Goal: Information Seeking & Learning: Find specific fact

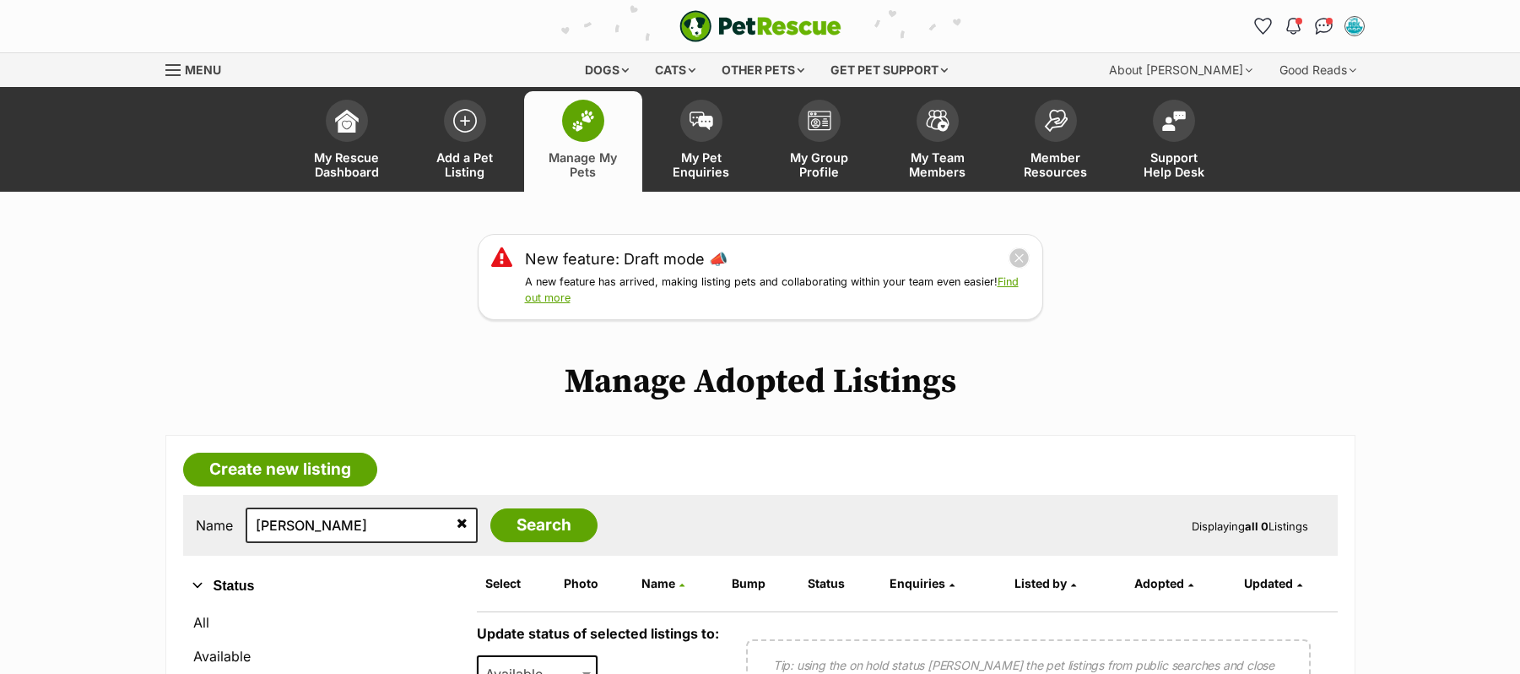
scroll to position [338, 0]
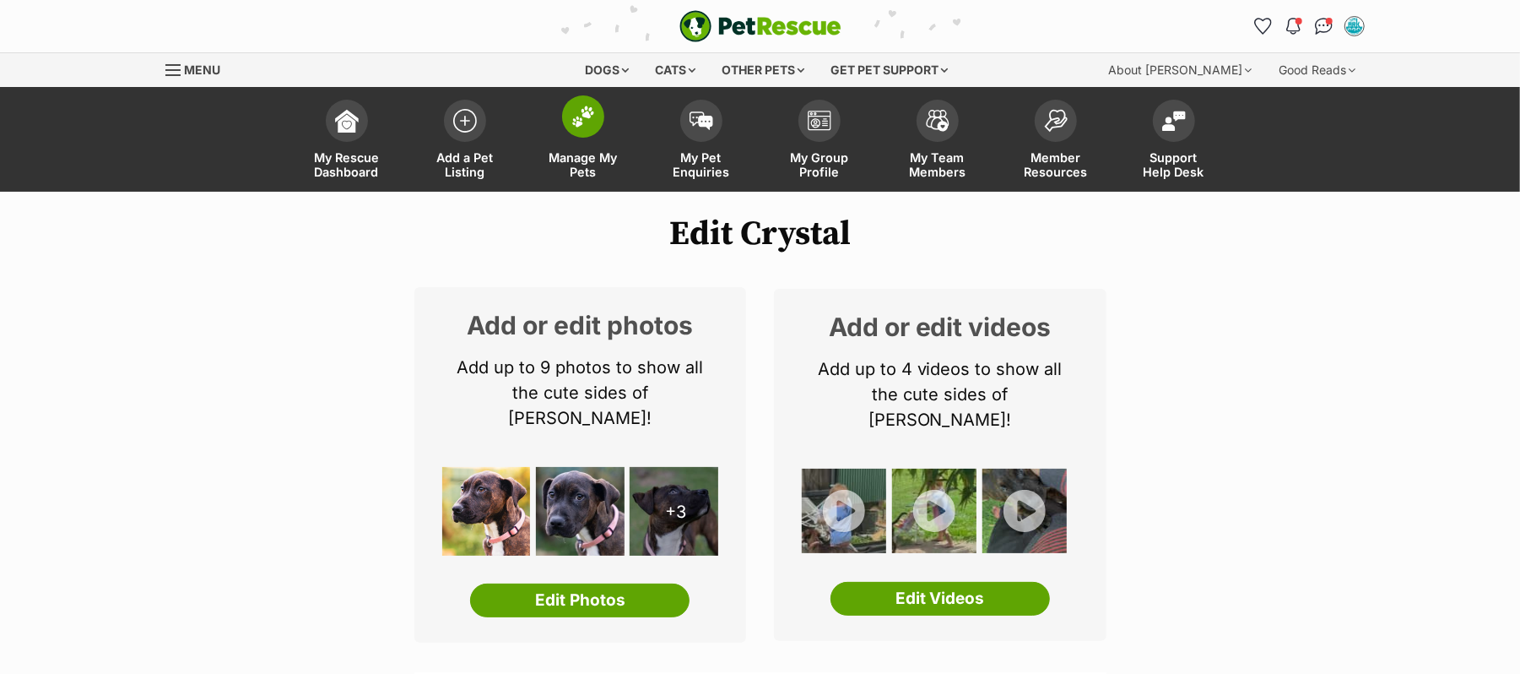
click at [588, 127] on img at bounding box center [583, 117] width 24 height 22
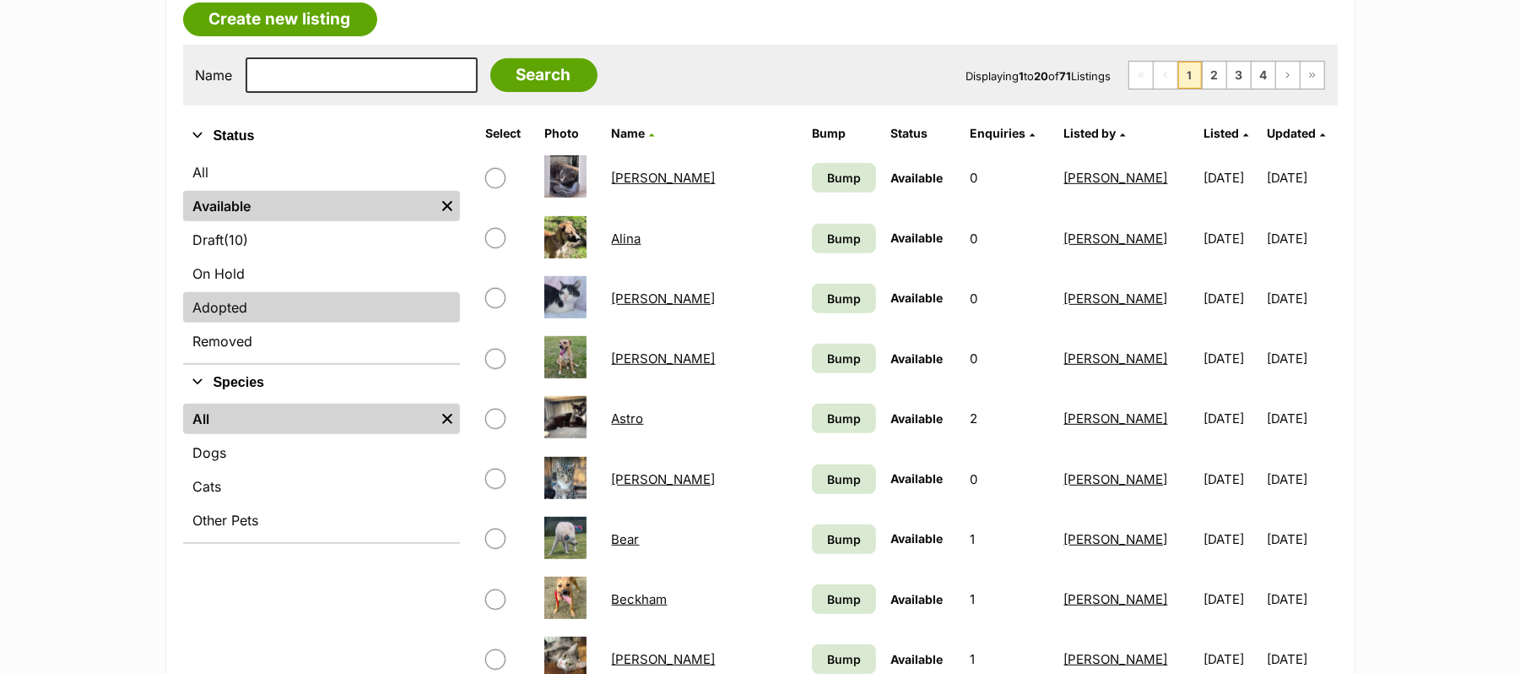
scroll to position [338, 0]
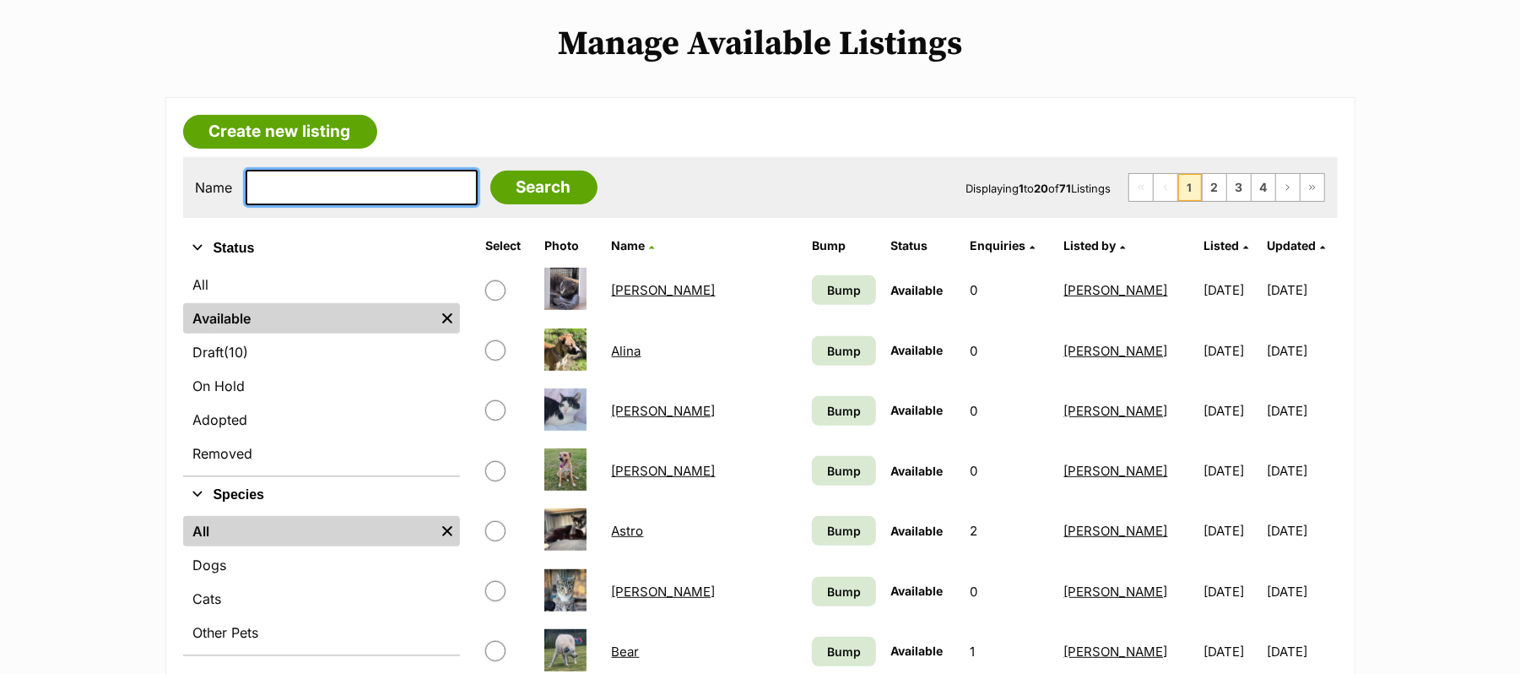
click at [345, 205] on input "text" at bounding box center [362, 187] width 232 height 35
type input "Monte"
click at [490, 171] on input "Search" at bounding box center [543, 188] width 107 height 34
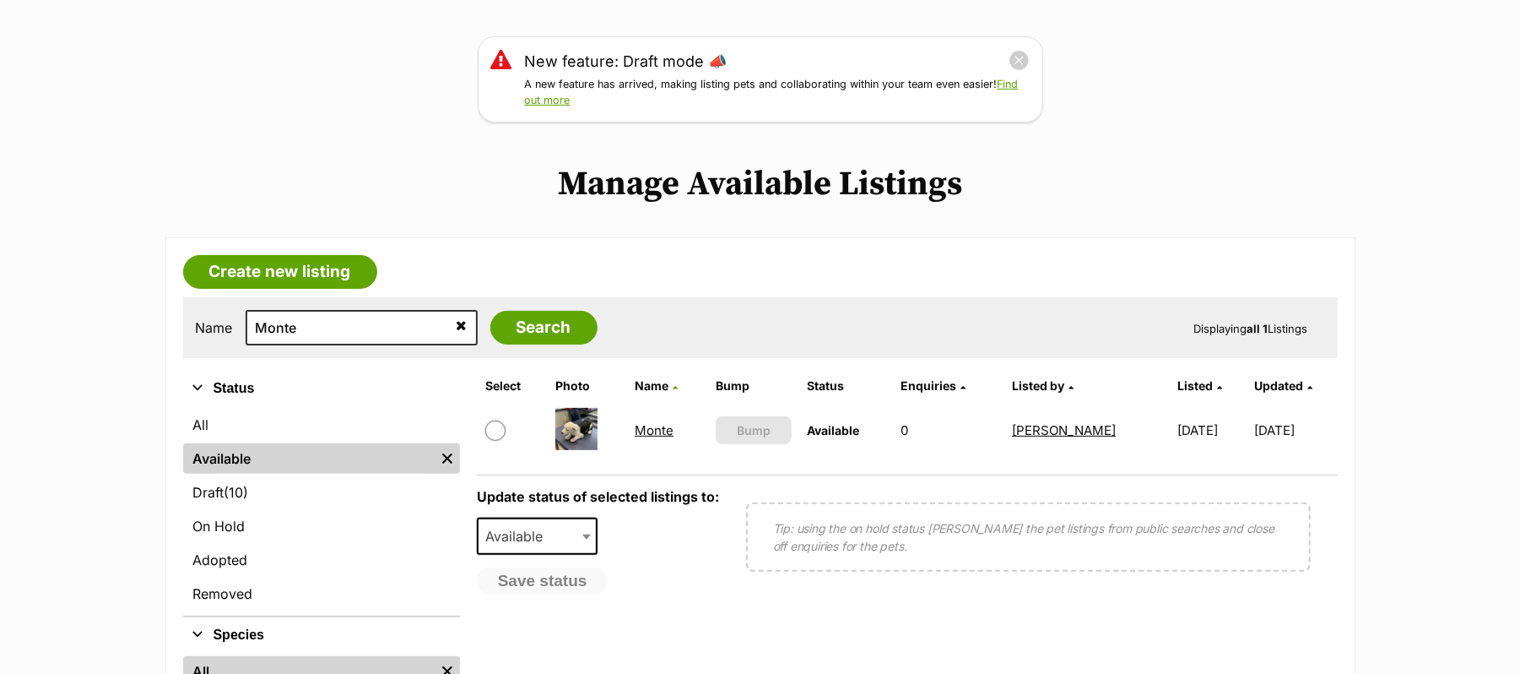
scroll to position [225, 0]
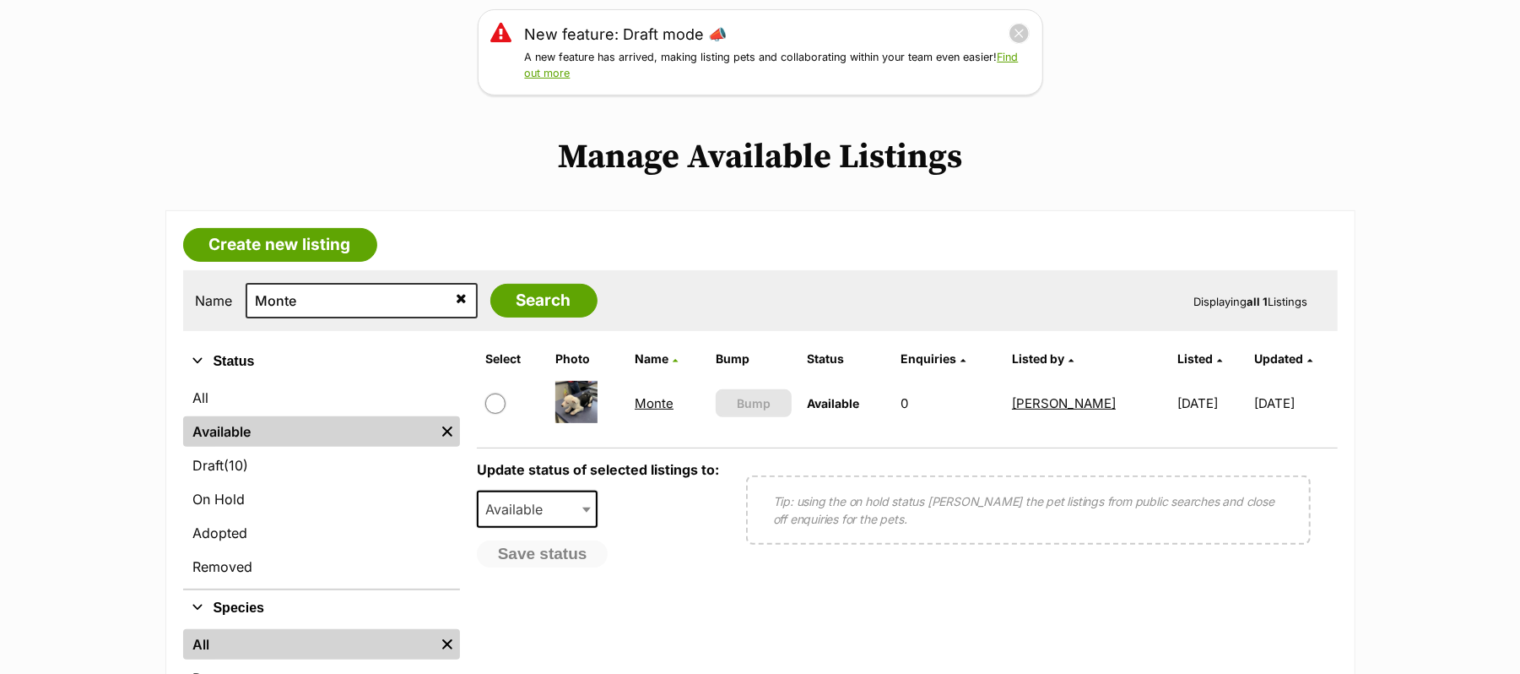
click at [639, 411] on link "Monte" at bounding box center [654, 403] width 39 height 16
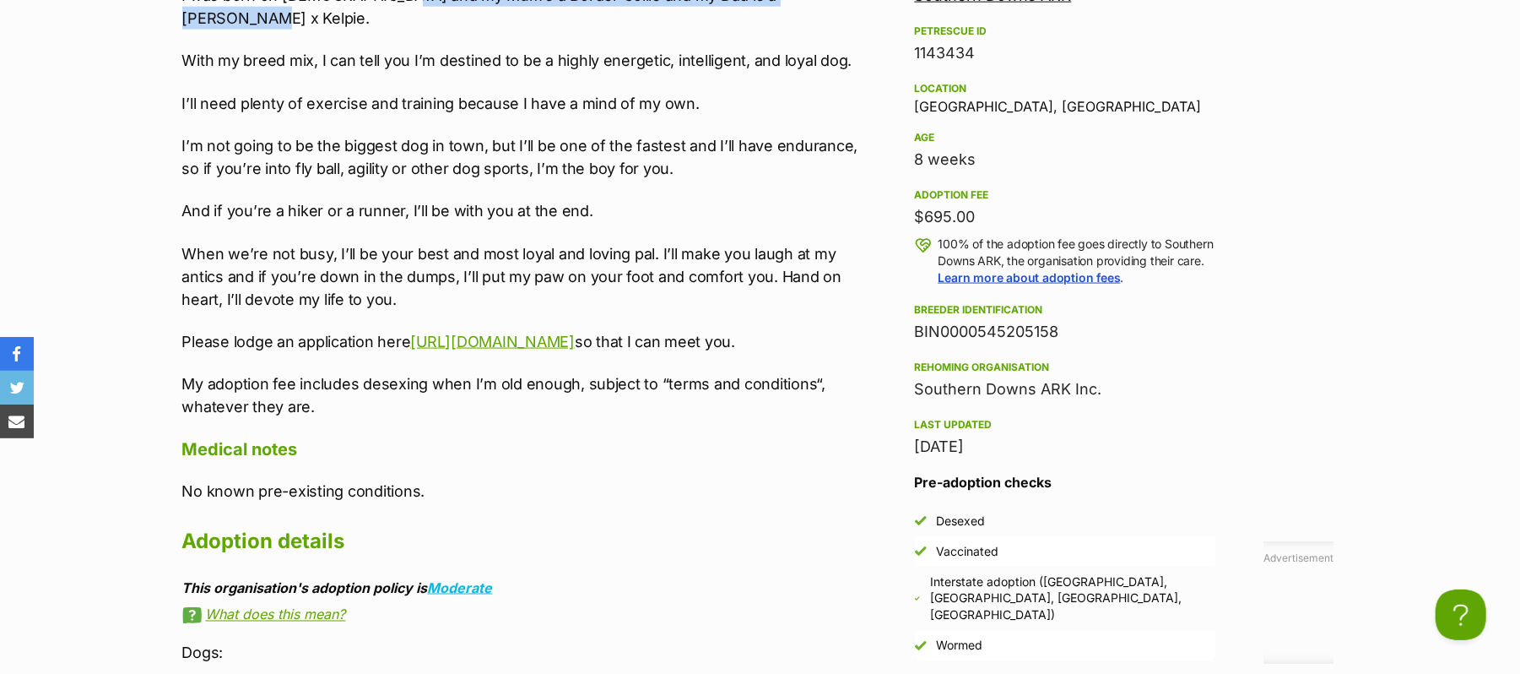
drag, startPoint x: 389, startPoint y: 103, endPoint x: 810, endPoint y: 100, distance: 421.2
click at [810, 30] on p "I was born on [DEMOGRAPHIC_DATA] and my Mum’s a Border Collie and my Dad is a […" at bounding box center [530, 7] width 697 height 46
copy p "Mum’s a Border Collie and my Dad is a [PERSON_NAME] x Kelpie."
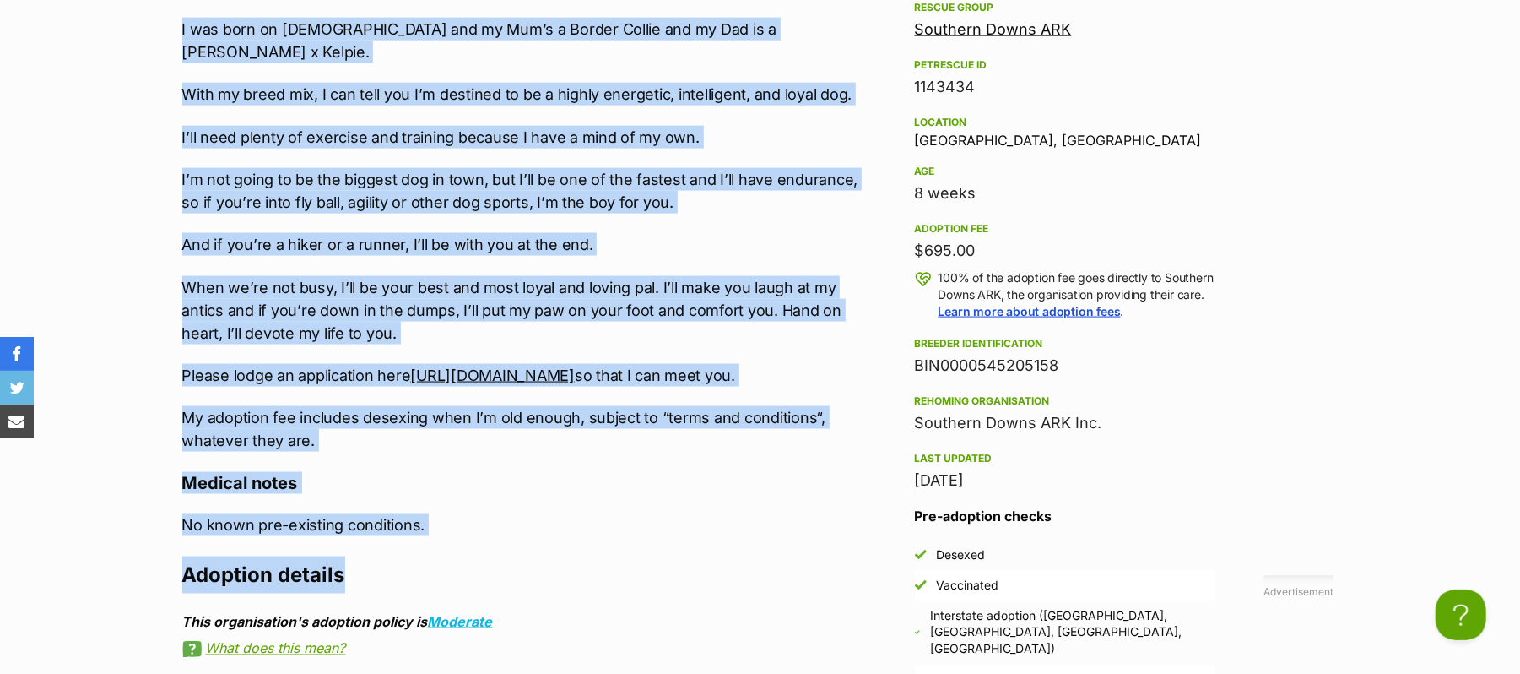
scroll to position [1781, 0]
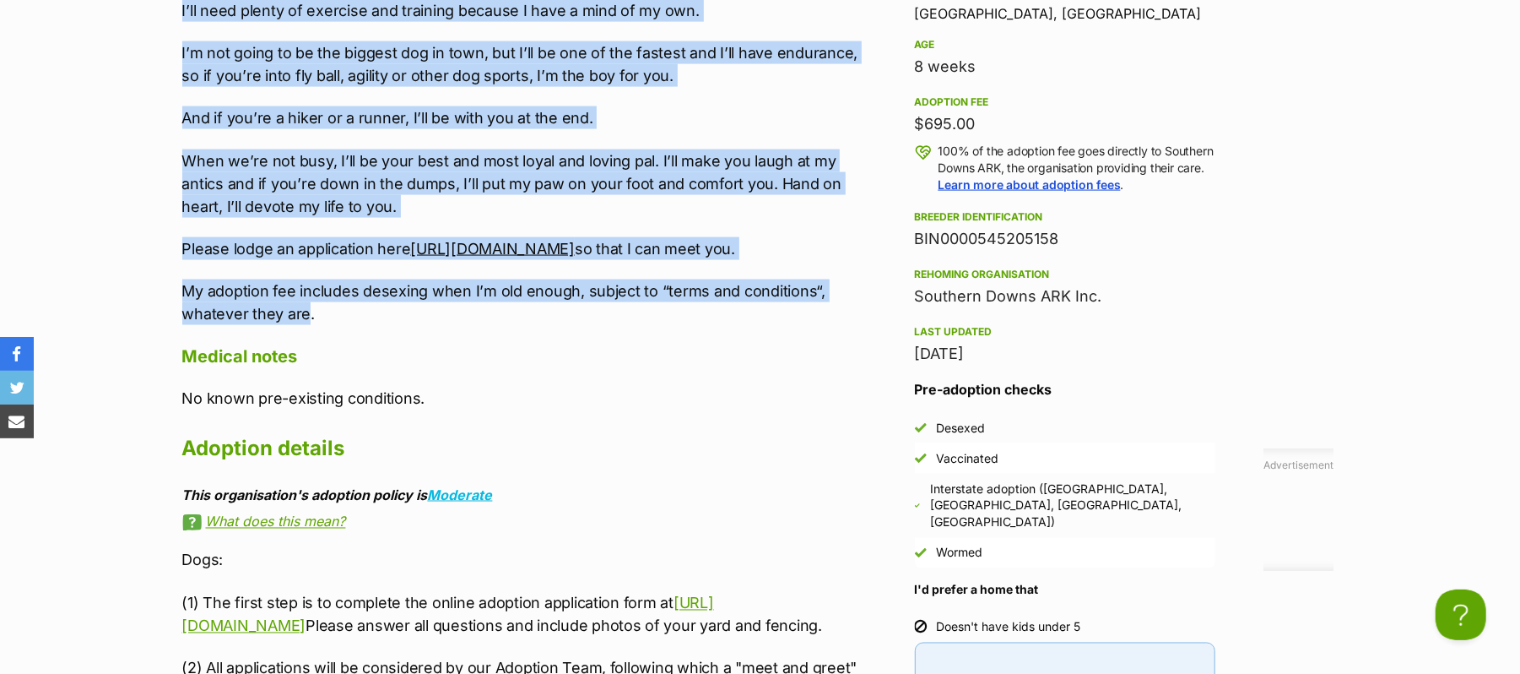
drag, startPoint x: 182, startPoint y: 471, endPoint x: 324, endPoint y: 423, distance: 149.8
click at [308, 326] on div "Cute as a button | active | loyal | loving pup I’m MONTE and I’m so happy you s…" at bounding box center [530, 66] width 697 height 520
copy div "Lore ip d sitame | consec | adipi | elitse doe T’i UTLAB etd M’a en admin ven q…"
